Goal: Entertainment & Leisure: Consume media (video, audio)

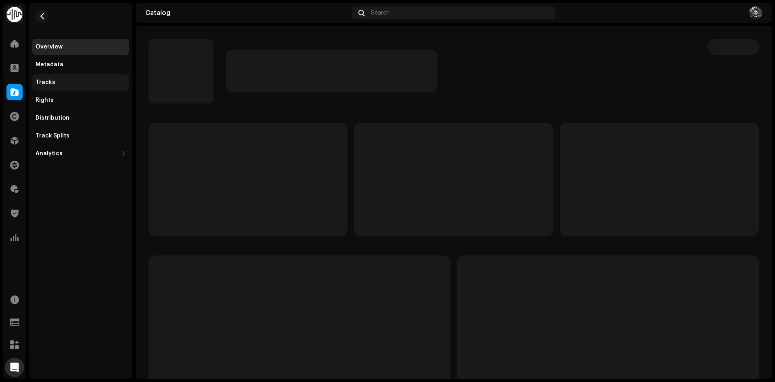
click at [84, 82] on div "Tracks" at bounding box center [81, 82] width 90 height 6
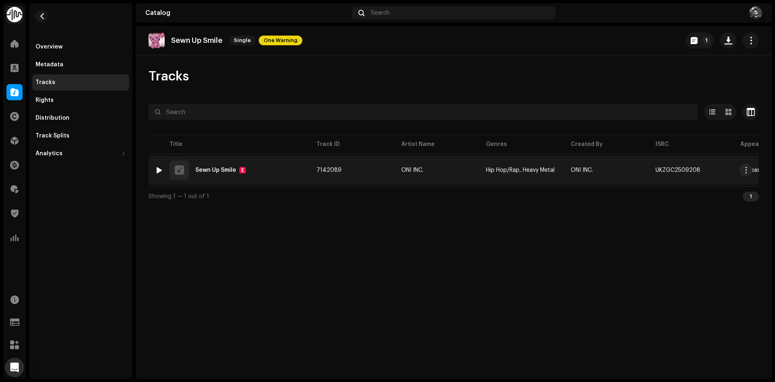
click at [155, 172] on img at bounding box center [159, 170] width 10 height 10
click at [157, 170] on div at bounding box center [159, 170] width 6 height 6
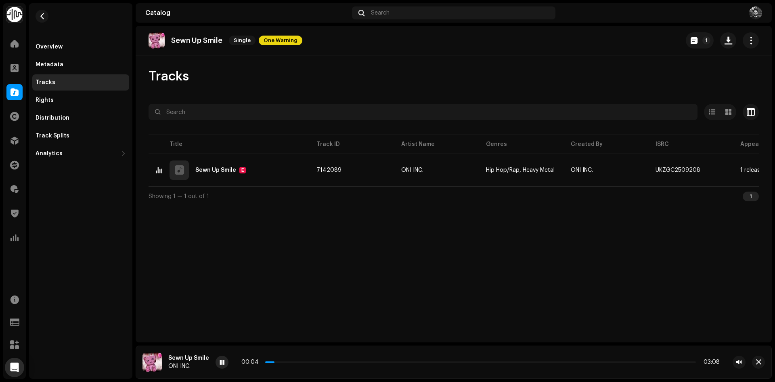
click at [222, 359] on span at bounding box center [222, 362] width 5 height 6
